Goal: Task Accomplishment & Management: Manage account settings

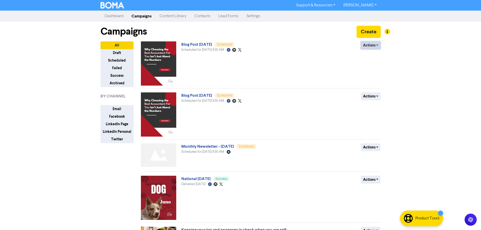
click at [375, 49] on button "Actions" at bounding box center [371, 45] width 20 height 8
click at [376, 55] on button "Revert to draft" at bounding box center [381, 56] width 40 height 8
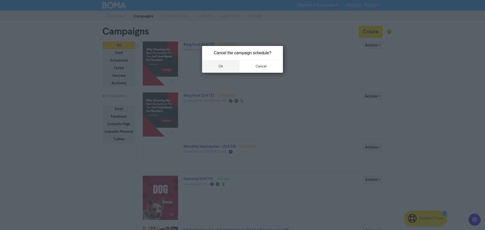
click at [232, 70] on button "ok" at bounding box center [220, 66] width 37 height 13
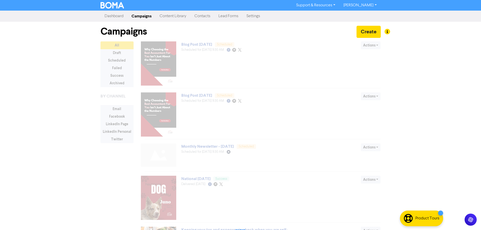
click at [202, 45] on div at bounding box center [241, 233] width 280 height 384
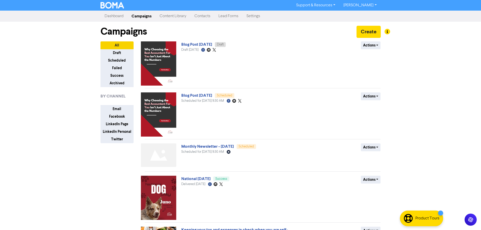
click at [202, 45] on link "Blog Post [DATE]" at bounding box center [196, 44] width 31 height 5
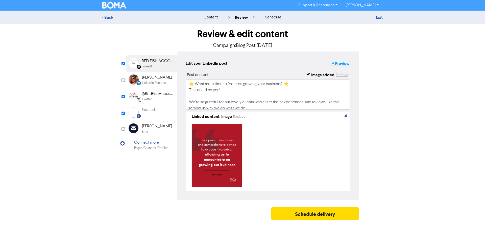
click at [340, 64] on button "Preview" at bounding box center [340, 63] width 19 height 7
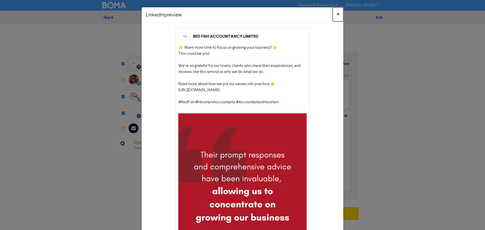
click at [337, 15] on span "×" at bounding box center [338, 15] width 3 height 8
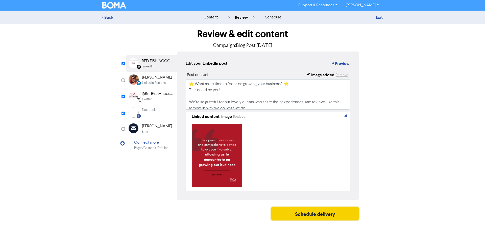
click at [316, 216] on button "Schedule delivery" at bounding box center [314, 213] width 87 height 13
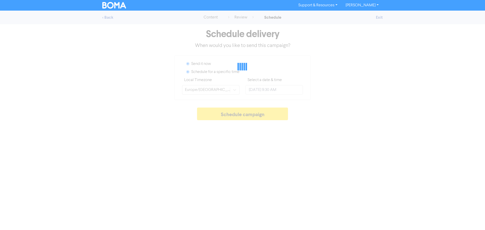
radio input "true"
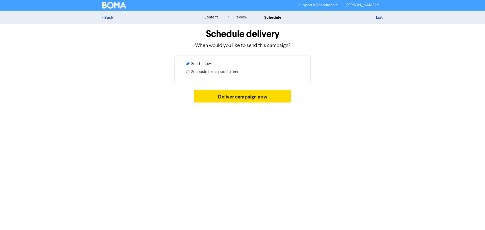
click at [237, 73] on label "Schedule for a specific time" at bounding box center [215, 72] width 48 height 6
click at [190, 73] on input "Schedule for a specific time" at bounding box center [187, 71] width 3 height 3
radio input "true"
radio input "false"
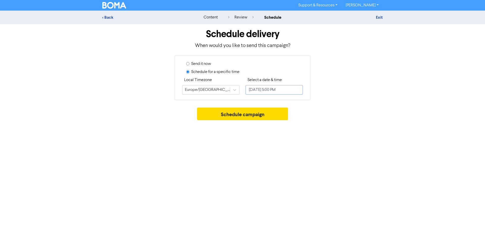
click at [250, 92] on input "[DATE] 5:00 PM" at bounding box center [274, 90] width 57 height 10
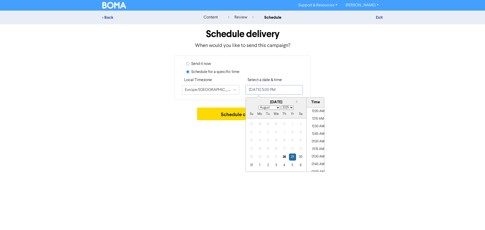
scroll to position [487, 0]
click at [296, 101] on button "Next month" at bounding box center [298, 102] width 4 height 4
select select "8"
click at [269, 131] on div "9" at bounding box center [268, 132] width 7 height 7
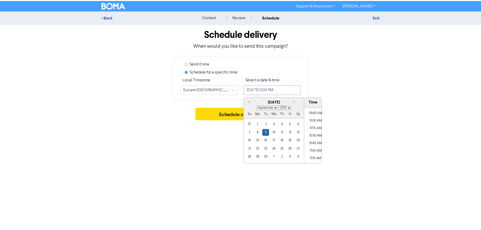
scroll to position [285, 0]
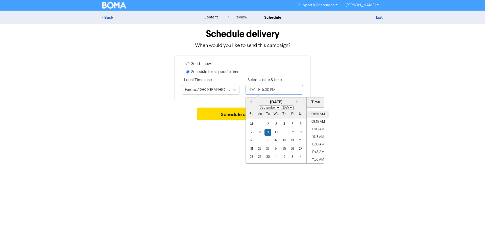
click at [319, 114] on li "09:30 AM" at bounding box center [318, 115] width 23 height 8
type input "[DATE] 9:30 AM"
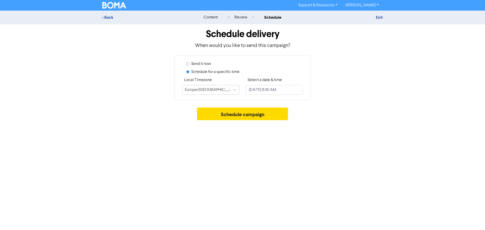
click at [343, 110] on div "Schedule campaign" at bounding box center [242, 115] width 280 height 15
click at [267, 116] on button "Schedule campaign" at bounding box center [242, 114] width 91 height 13
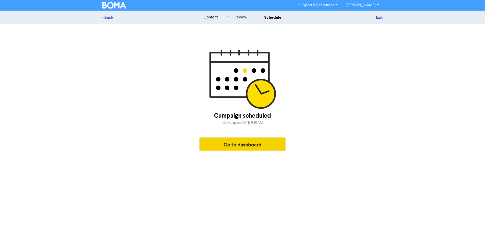
click at [262, 150] on button "Go to dashboard" at bounding box center [242, 144] width 85 height 13
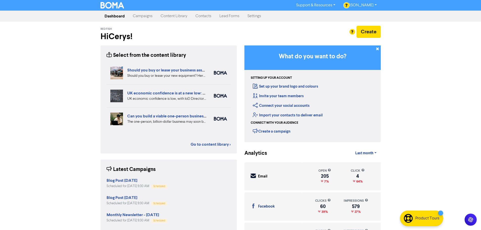
click at [139, 16] on link "Campaigns" at bounding box center [143, 16] width 28 height 10
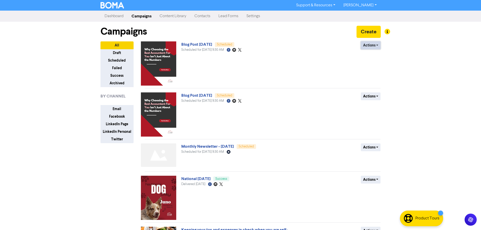
click at [378, 44] on button "Actions" at bounding box center [371, 45] width 20 height 8
drag, startPoint x: 281, startPoint y: 46, endPoint x: 194, endPoint y: 48, distance: 86.5
click at [280, 46] on div "Blog Post [DATE] Scheduled Scheduled for [DATE] 9:30 AM Facebook Created with S…" at bounding box center [242, 63] width 122 height 44
click at [190, 46] on link "Blog Post [DATE]" at bounding box center [196, 44] width 31 height 5
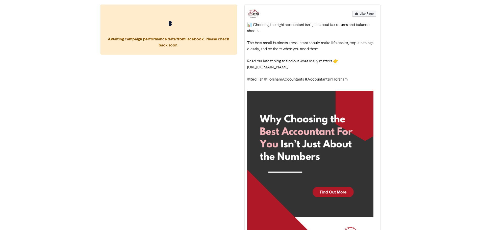
scroll to position [39, 0]
